Goal: Information Seeking & Learning: Learn about a topic

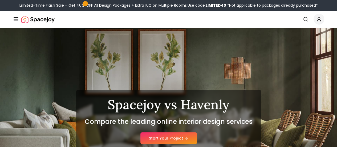
click at [0, 0] on button "Design Portfolio" at bounding box center [0, 0] width 0 height 0
click at [0, 0] on link "AI Design" at bounding box center [0, 0] width 0 height 0
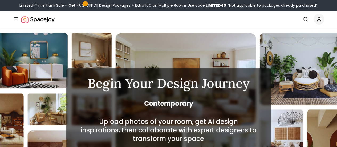
click at [0, 0] on button "Design Portfolio" at bounding box center [0, 0] width 0 height 0
click at [0, 0] on div "Room Designs" at bounding box center [0, 0] width 0 height 0
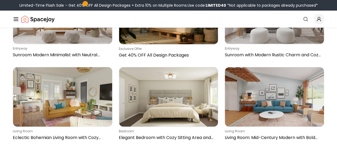
scroll to position [666, 0]
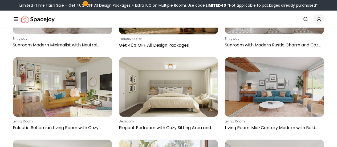
click at [0, 0] on icon "Main" at bounding box center [0, 0] width 0 height 0
click at [0, 0] on h6 "Collections" at bounding box center [0, 0] width 0 height 0
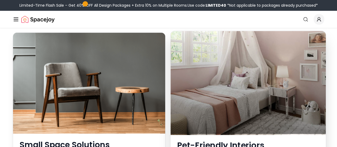
scroll to position [346, 0]
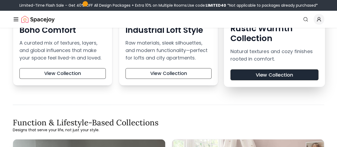
click at [287, 72] on button "View Collection" at bounding box center [274, 74] width 88 height 11
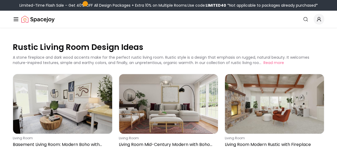
click at [0, 0] on circle "Global" at bounding box center [0, 0] width 0 height 0
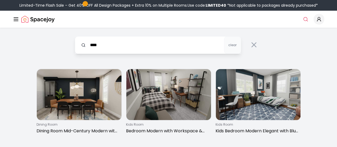
type input "****"
